Goal: Transaction & Acquisition: Download file/media

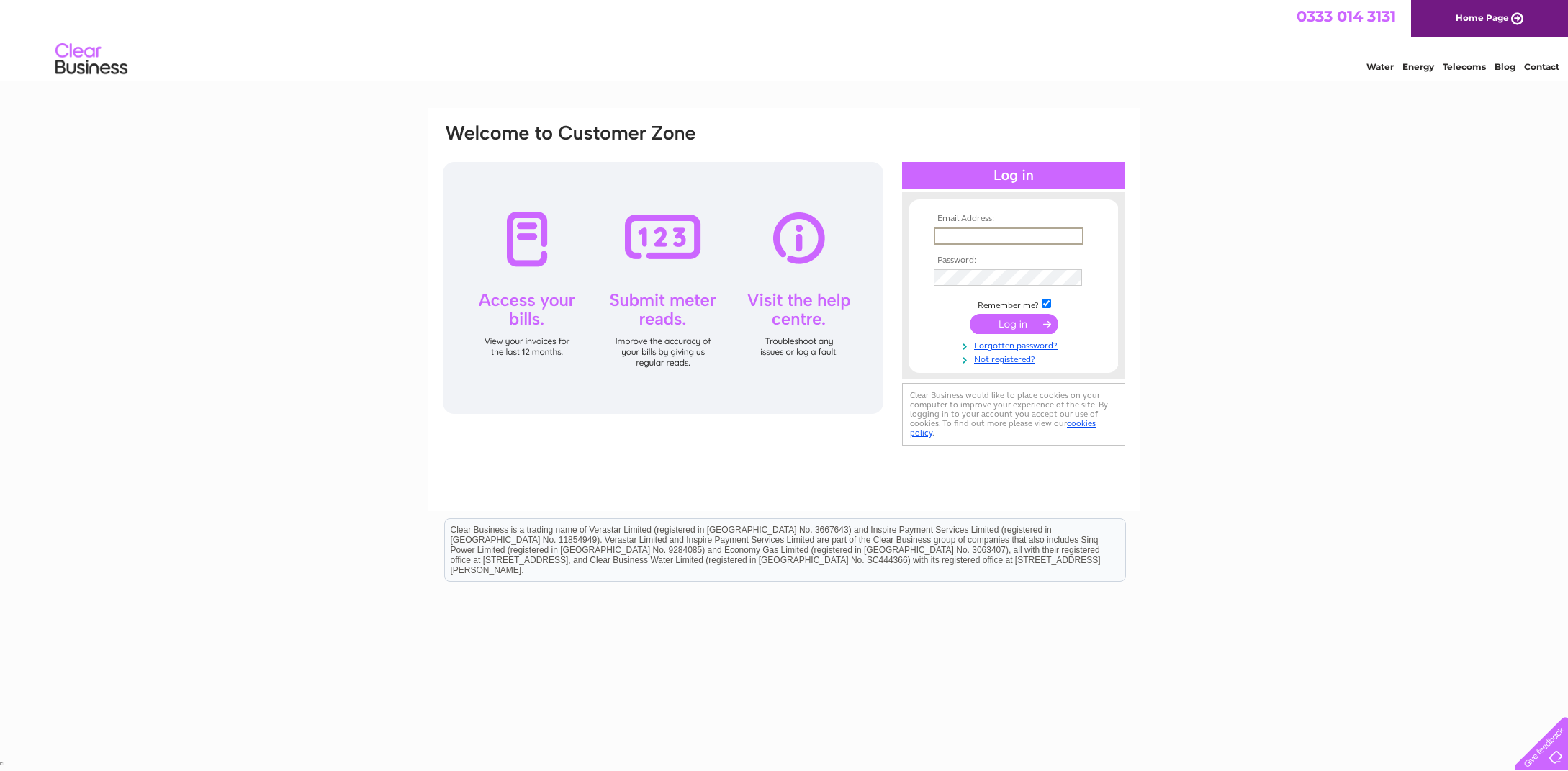
type input "kipcokil@hotmail.com"
click at [1015, 326] on input "submit" at bounding box center [1014, 324] width 88 height 20
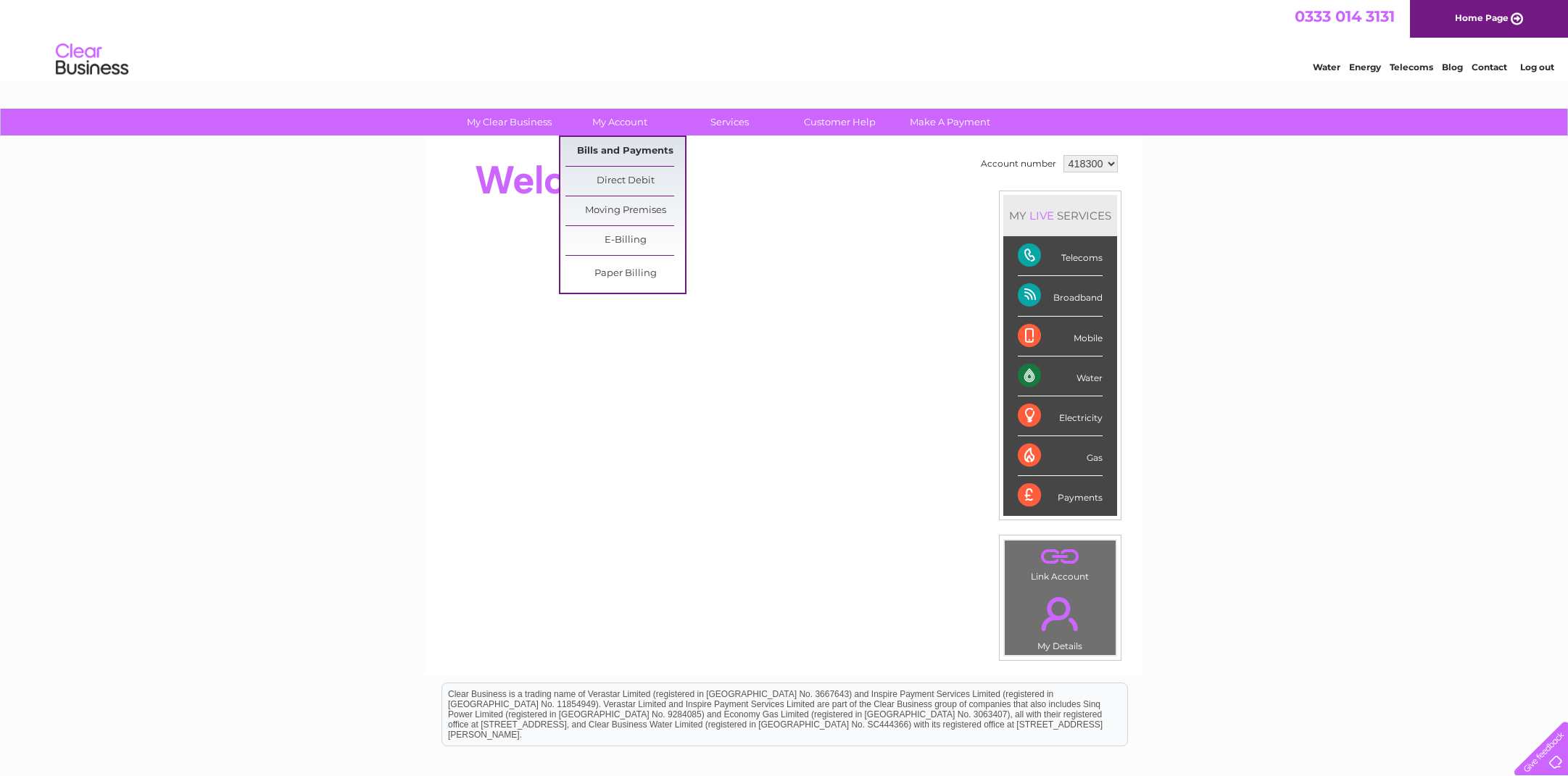
click at [619, 143] on link "Bills and Payments" at bounding box center [625, 151] width 119 height 29
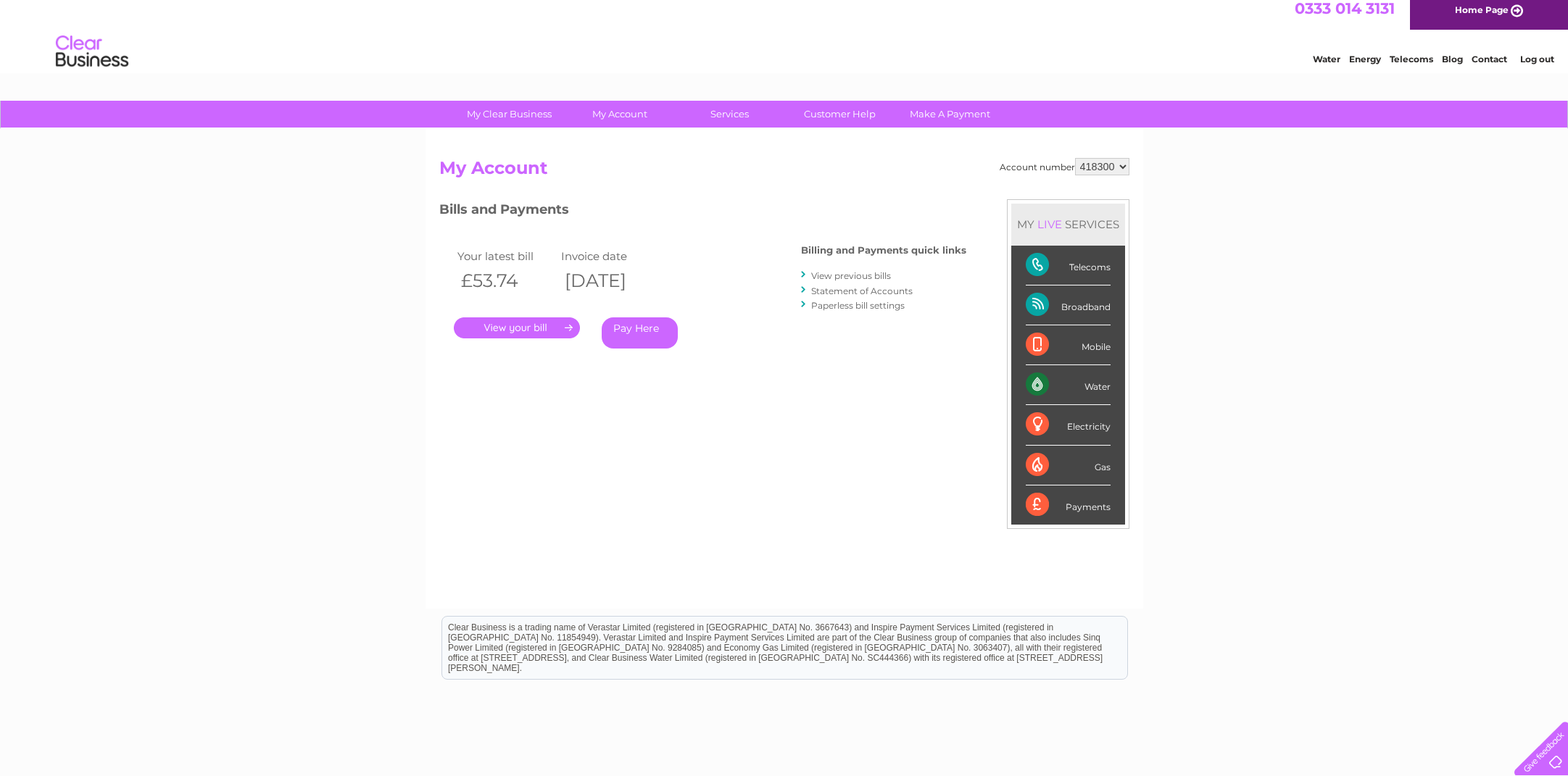
scroll to position [12, 0]
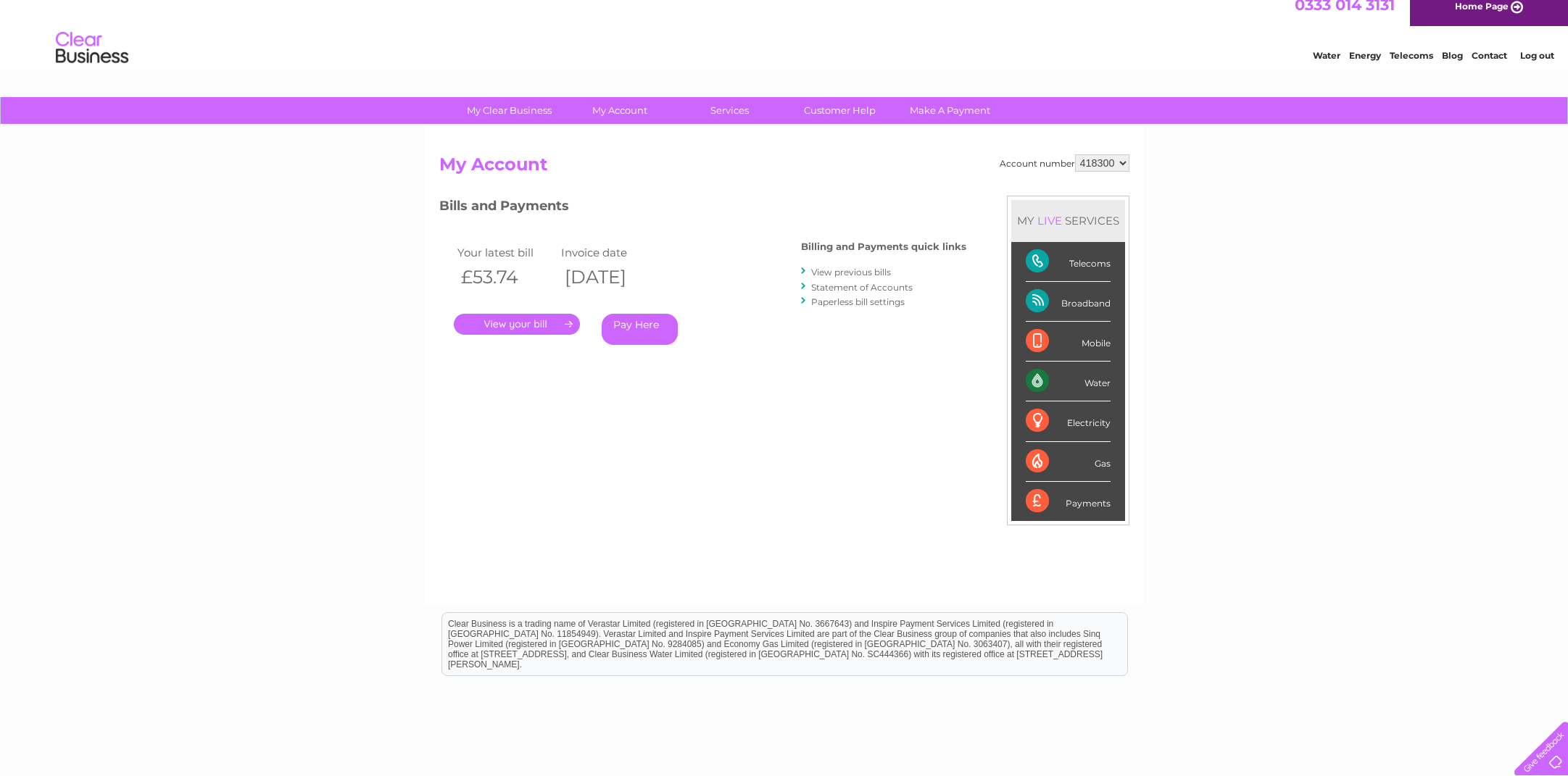
click at [534, 320] on link "." at bounding box center [516, 325] width 126 height 21
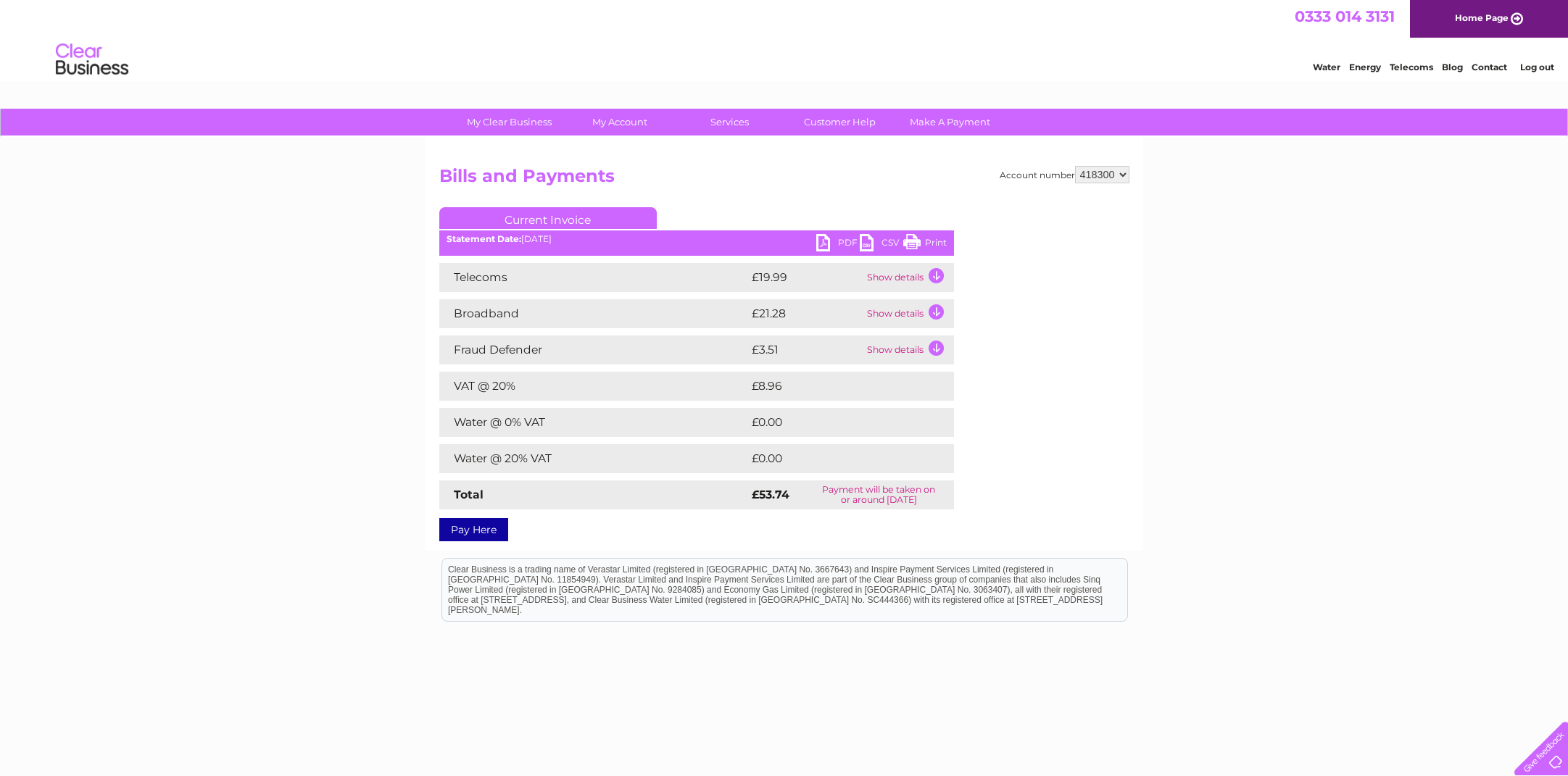
click at [846, 245] on link "PDF" at bounding box center [838, 245] width 43 height 21
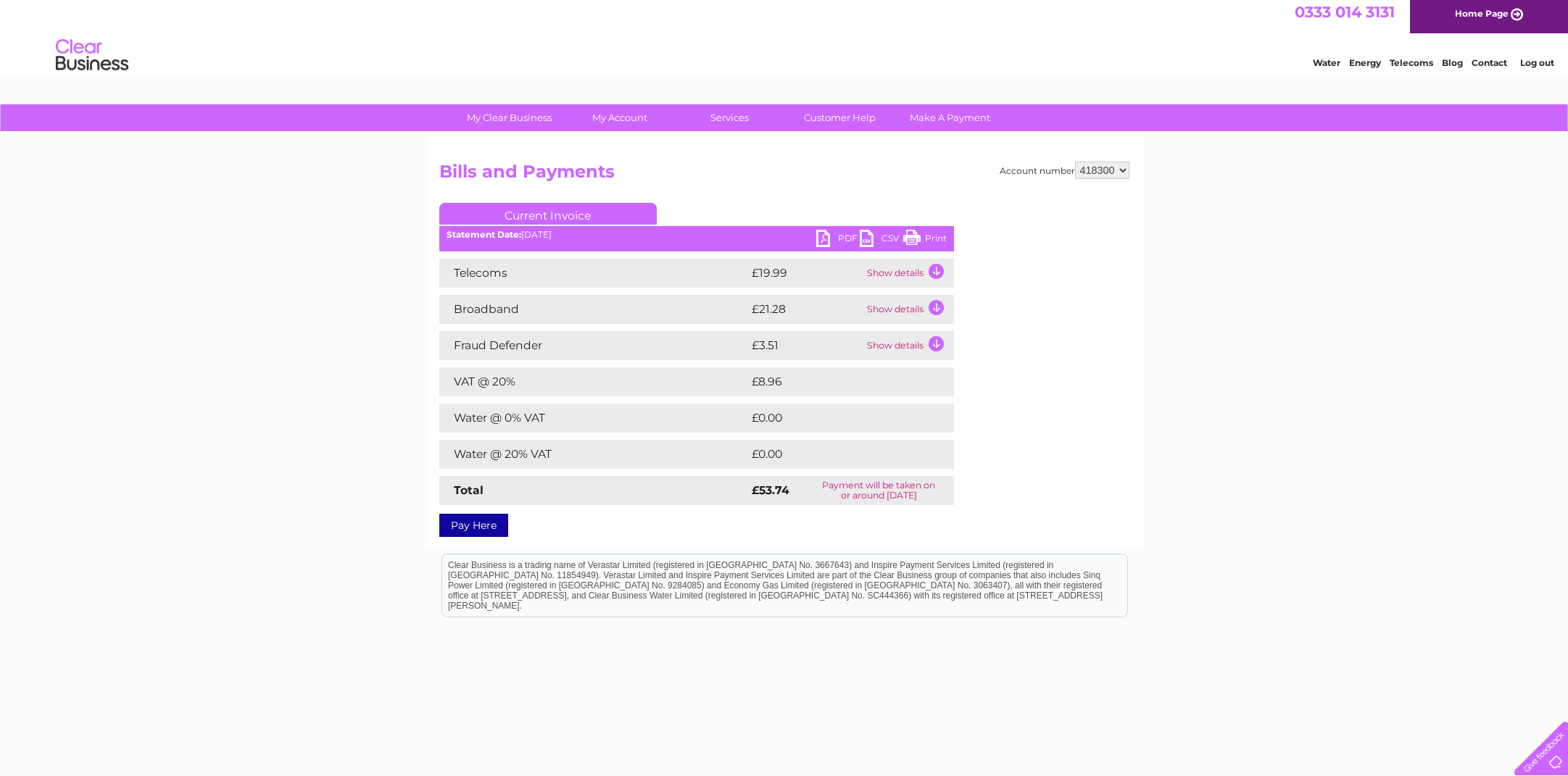
click at [891, 240] on link "CSV" at bounding box center [881, 240] width 43 height 21
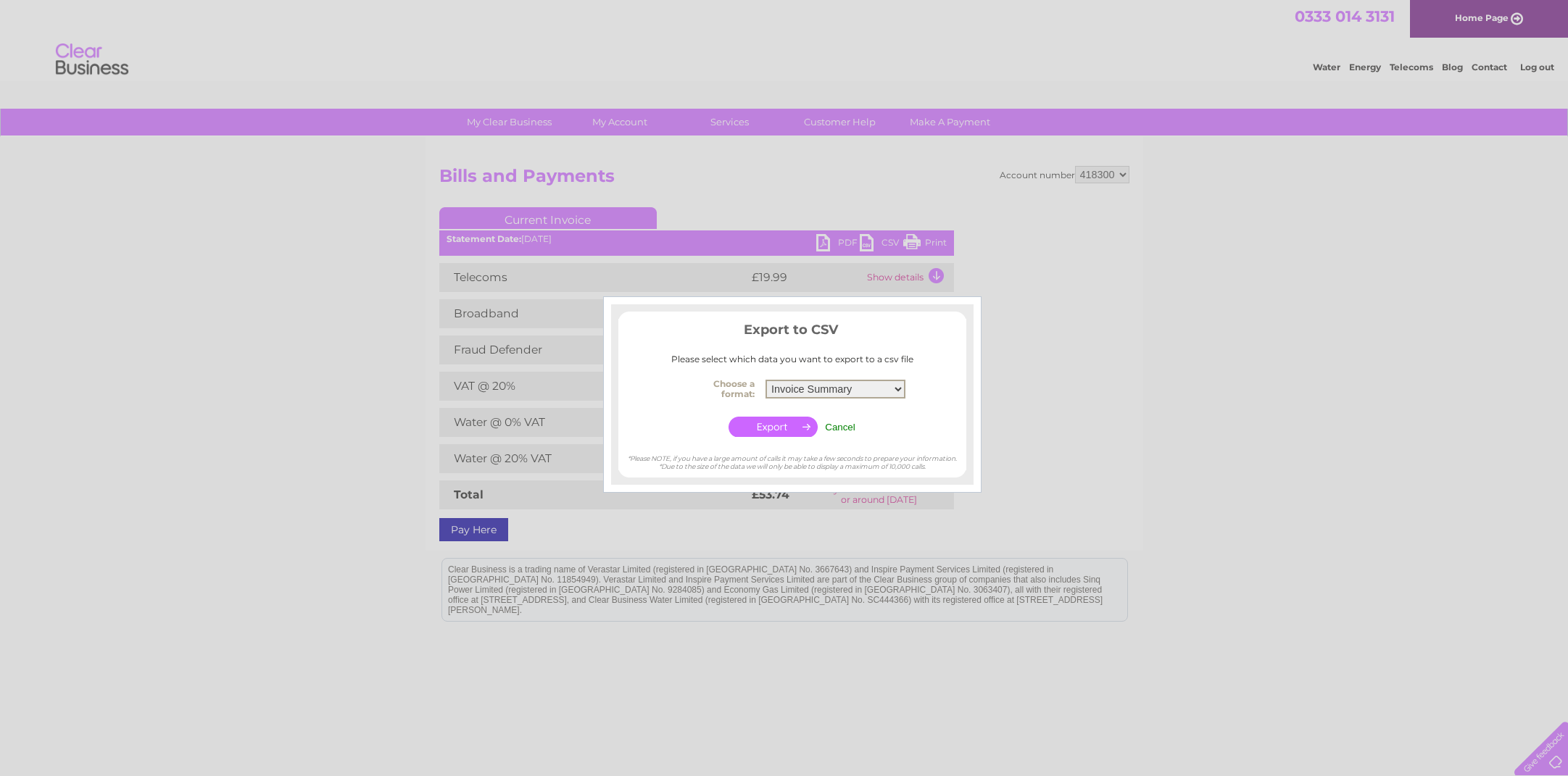
select select "2"
click at [781, 420] on input "button" at bounding box center [772, 427] width 89 height 20
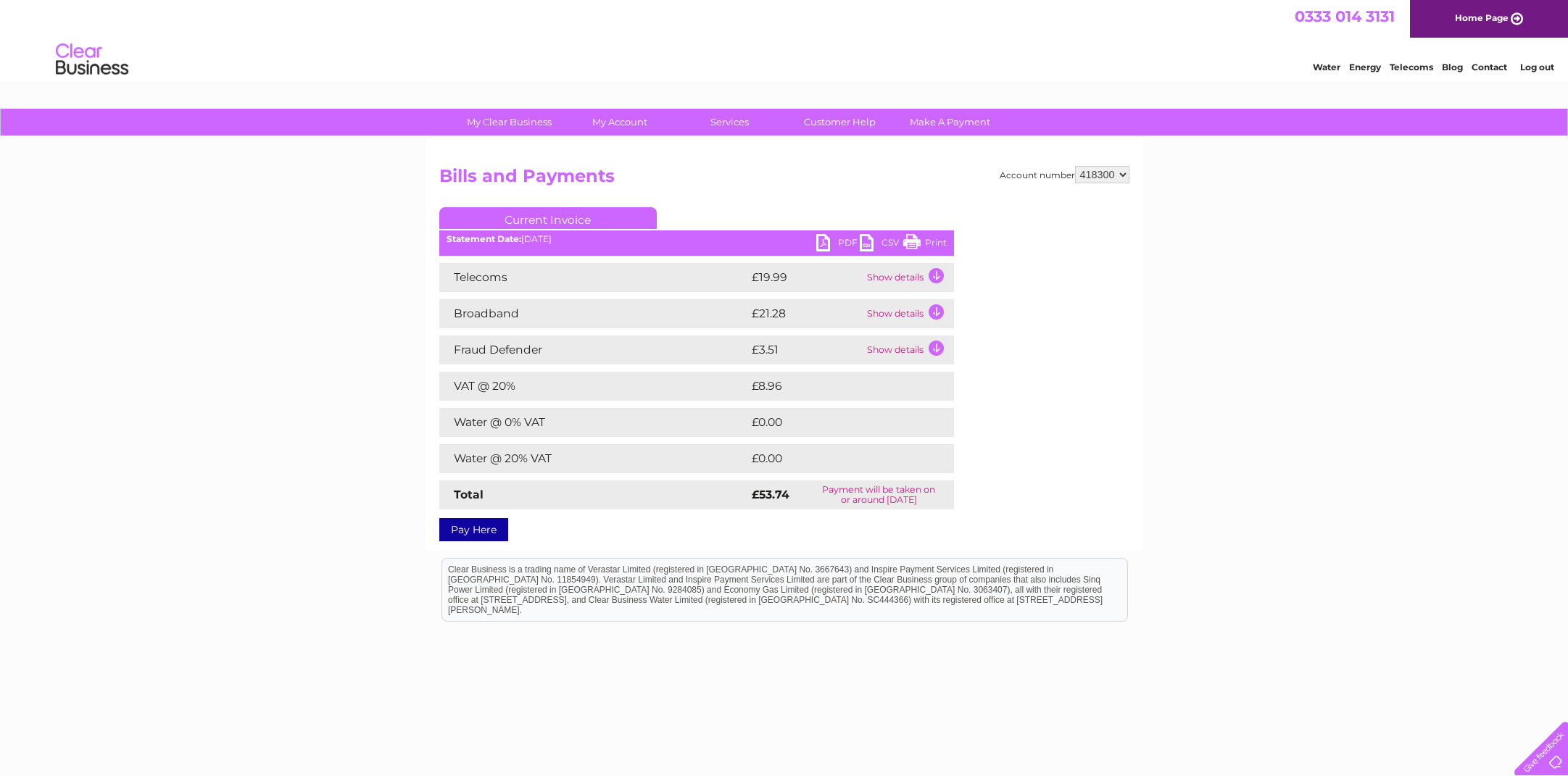
click at [1539, 69] on link "Log out" at bounding box center [1537, 67] width 34 height 11
click at [1536, 67] on link "Log out" at bounding box center [1537, 67] width 34 height 11
click at [898, 34] on div "0333 014 3131 Home Page" at bounding box center [784, 19] width 1568 height 38
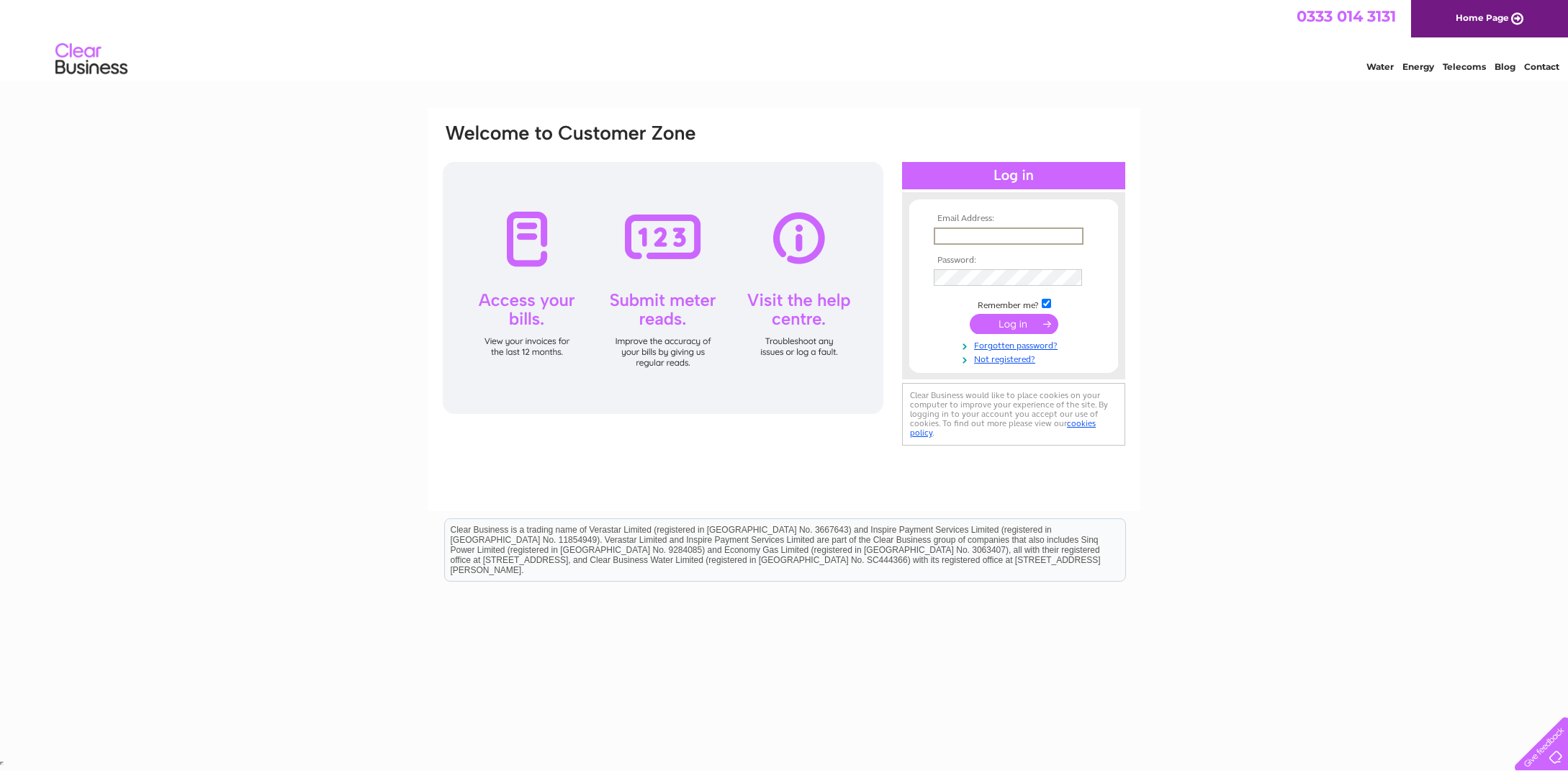
click at [1282, 192] on div "Email Address: Password:" at bounding box center [784, 433] width 1568 height 649
